Goal: Communication & Community: Connect with others

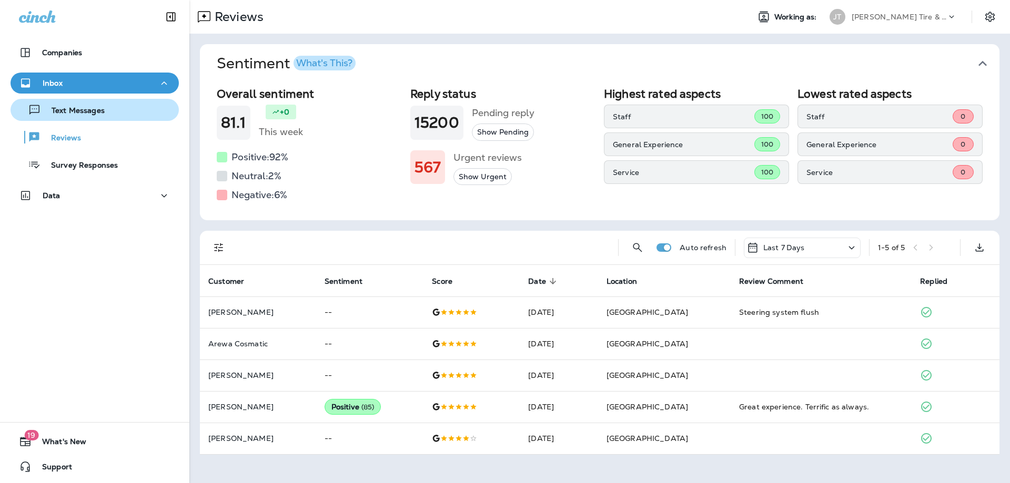
click at [94, 113] on p "Text Messages" at bounding box center [73, 111] width 64 height 10
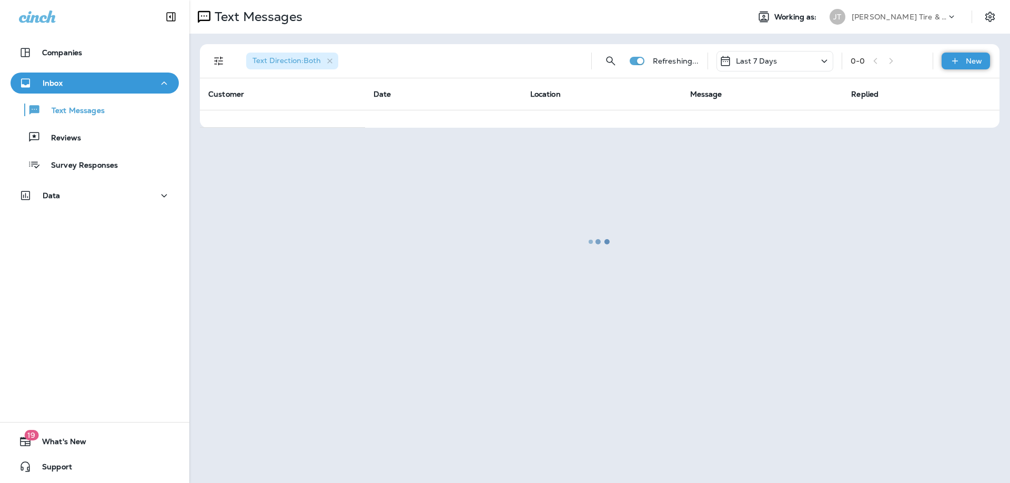
click at [968, 63] on p "New" at bounding box center [974, 61] width 16 height 8
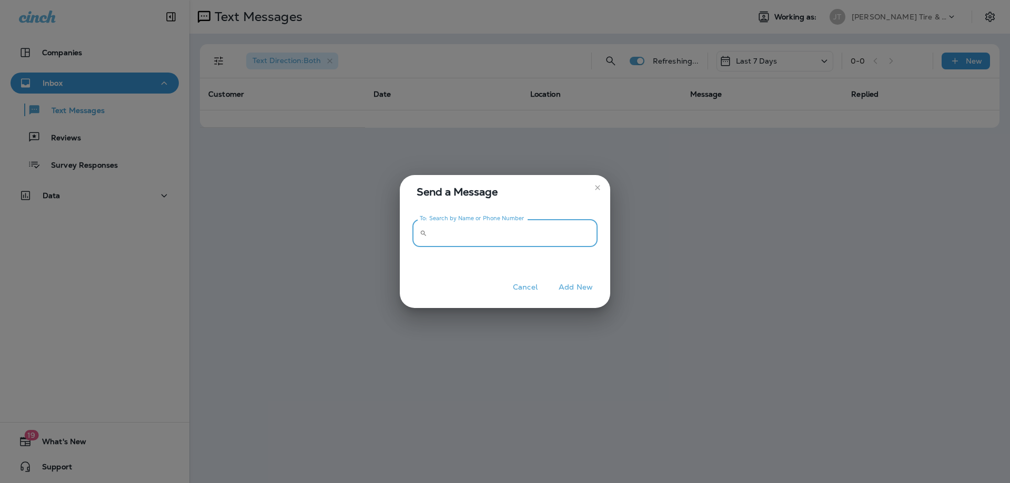
click at [460, 241] on input "To: Search by Name or Phone Number" at bounding box center [514, 233] width 166 height 28
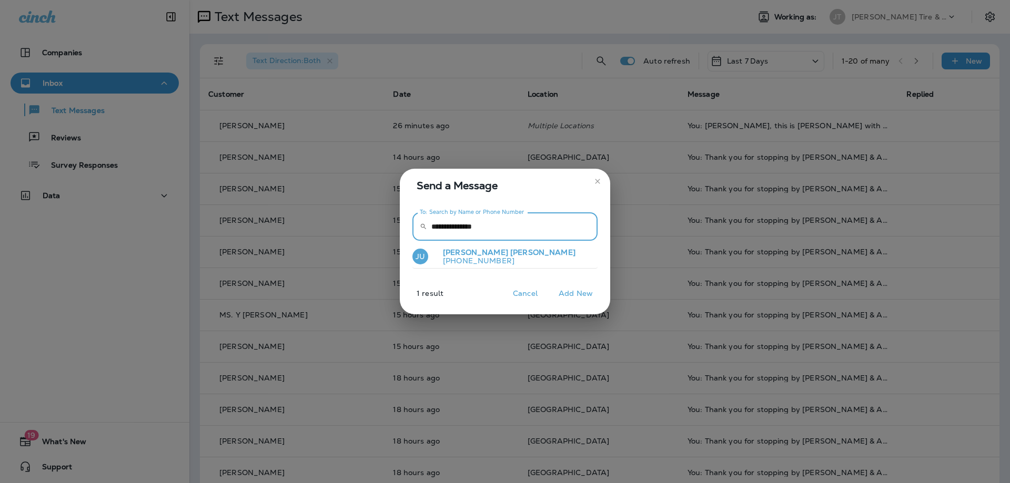
type input "**********"
click at [503, 257] on button "JU [PERSON_NAME] [PHONE_NUMBER]" at bounding box center [504, 257] width 185 height 24
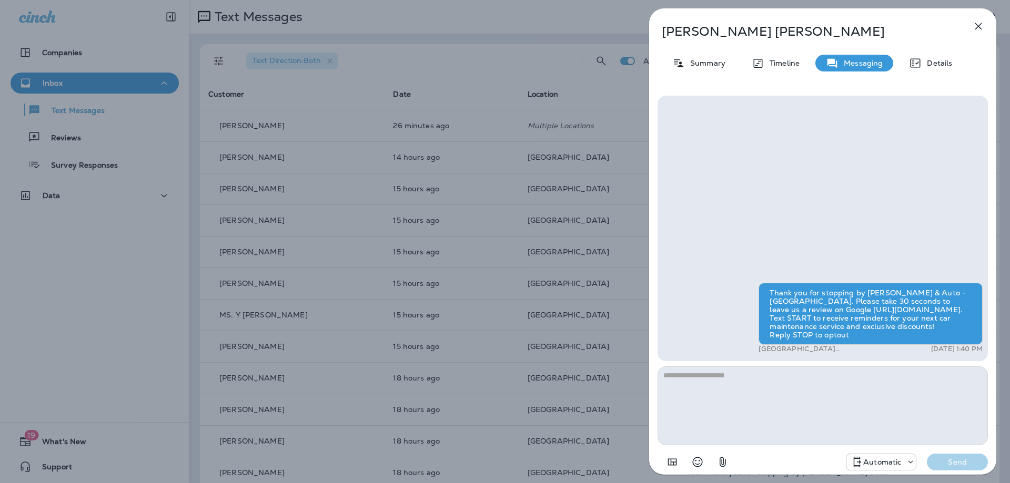
click at [981, 26] on icon "button" at bounding box center [978, 26] width 13 height 13
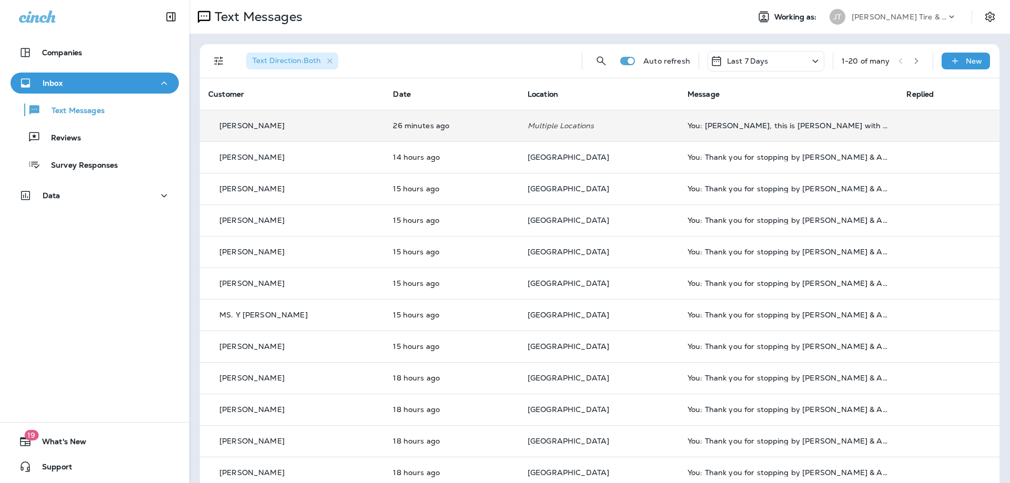
click at [485, 130] on td "26 minutes ago" at bounding box center [452, 126] width 135 height 32
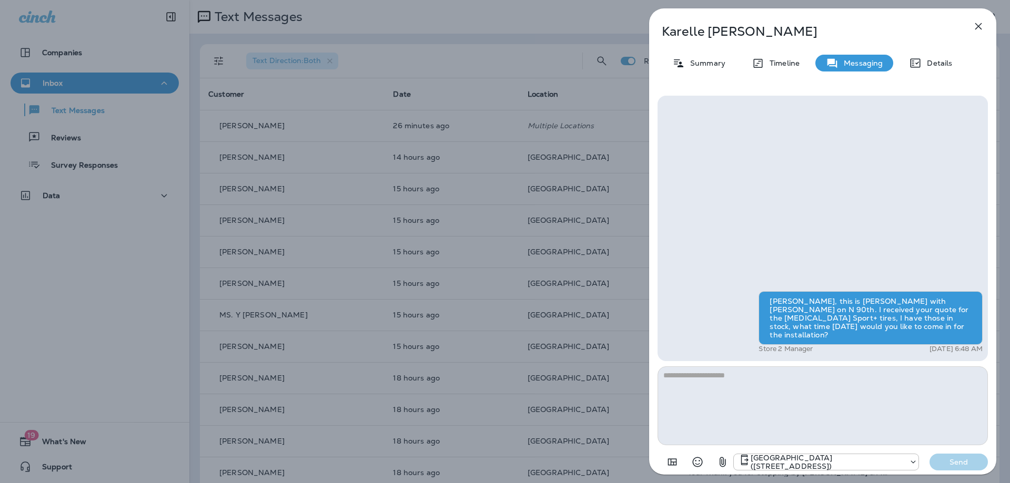
click at [981, 27] on icon "button" at bounding box center [978, 26] width 13 height 13
